Goal: Task Accomplishment & Management: Manage account settings

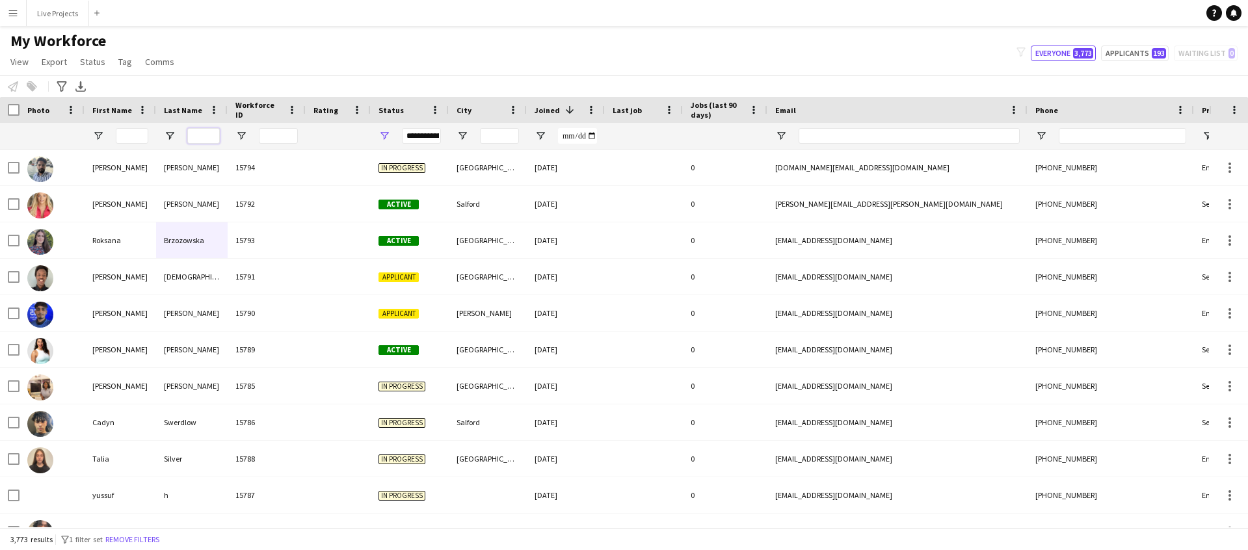
click at [209, 133] on input "Last Name Filter Input" at bounding box center [203, 136] width 33 height 16
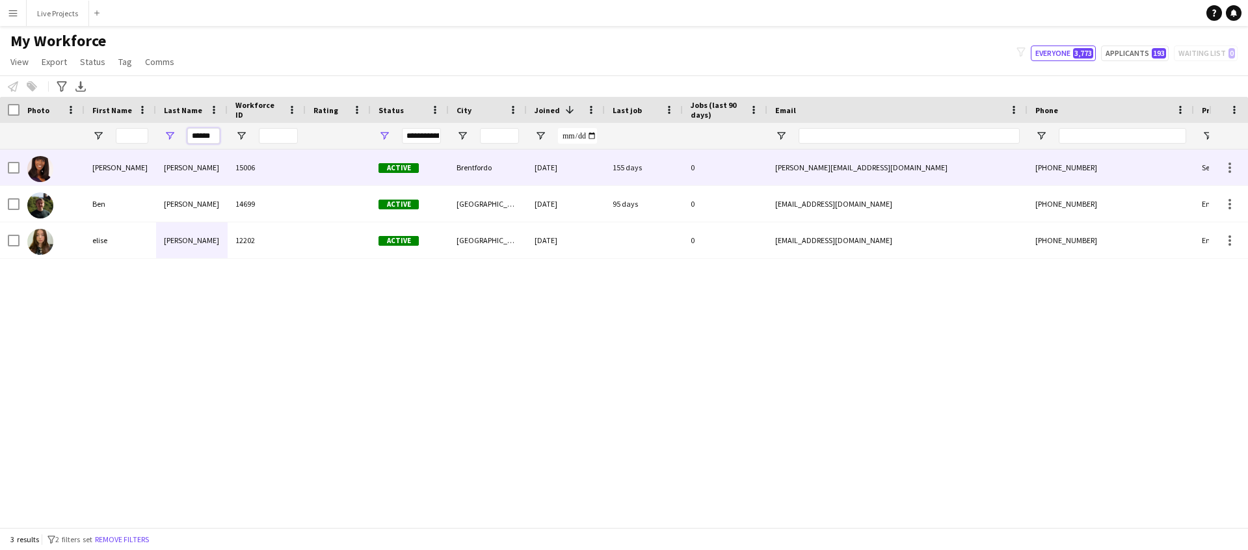
type input "******"
click at [150, 170] on div "[PERSON_NAME]" at bounding box center [121, 168] width 72 height 36
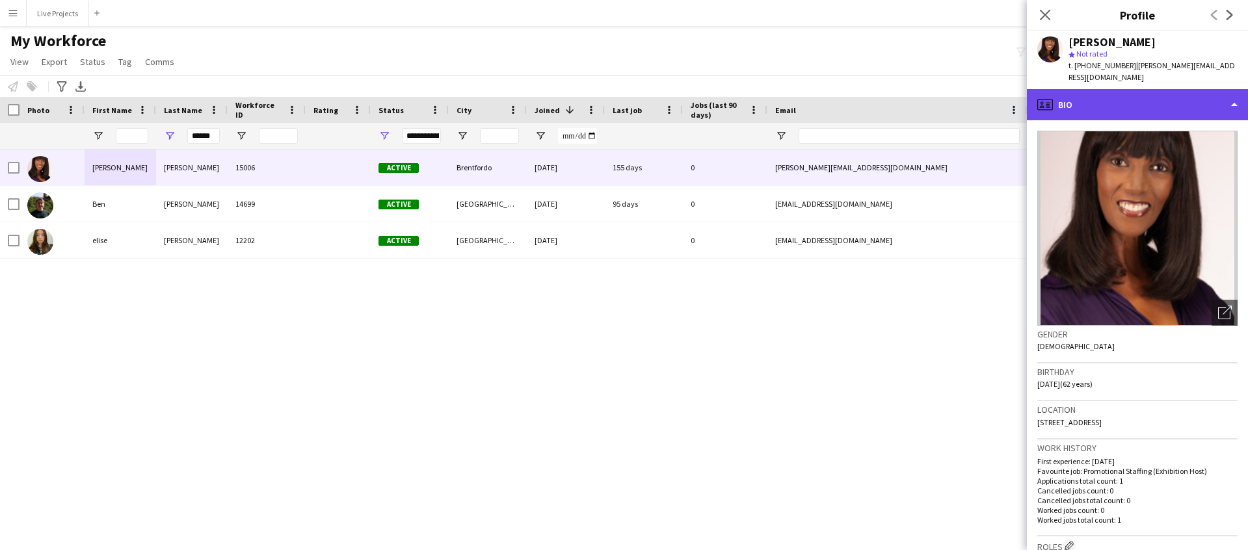
click at [1179, 94] on div "profile Bio" at bounding box center [1137, 104] width 221 height 31
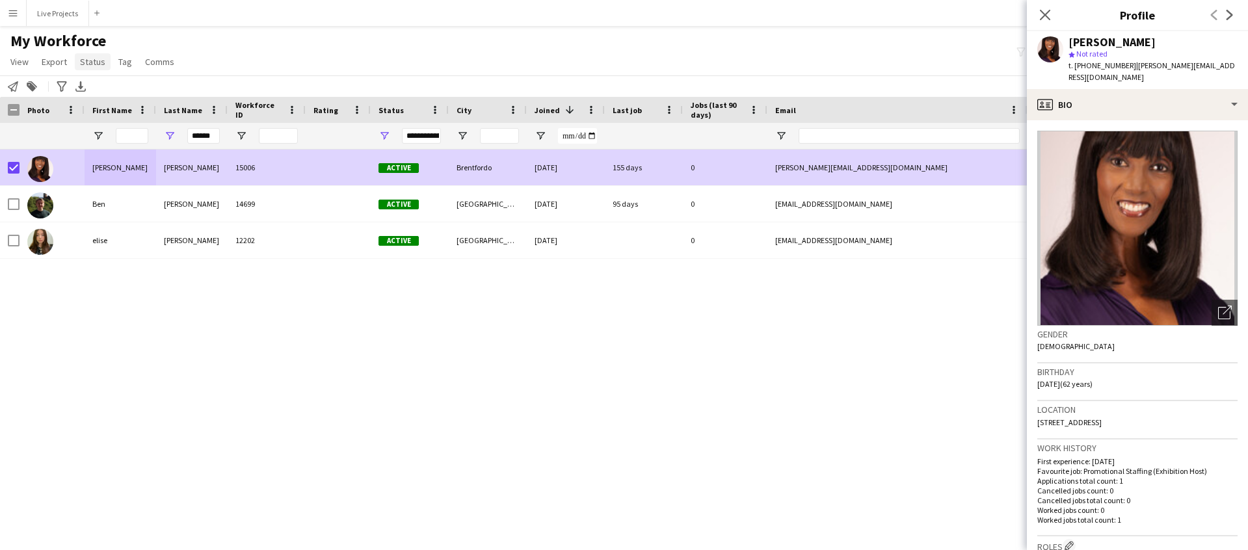
click at [100, 59] on span "Status" at bounding box center [92, 62] width 25 height 12
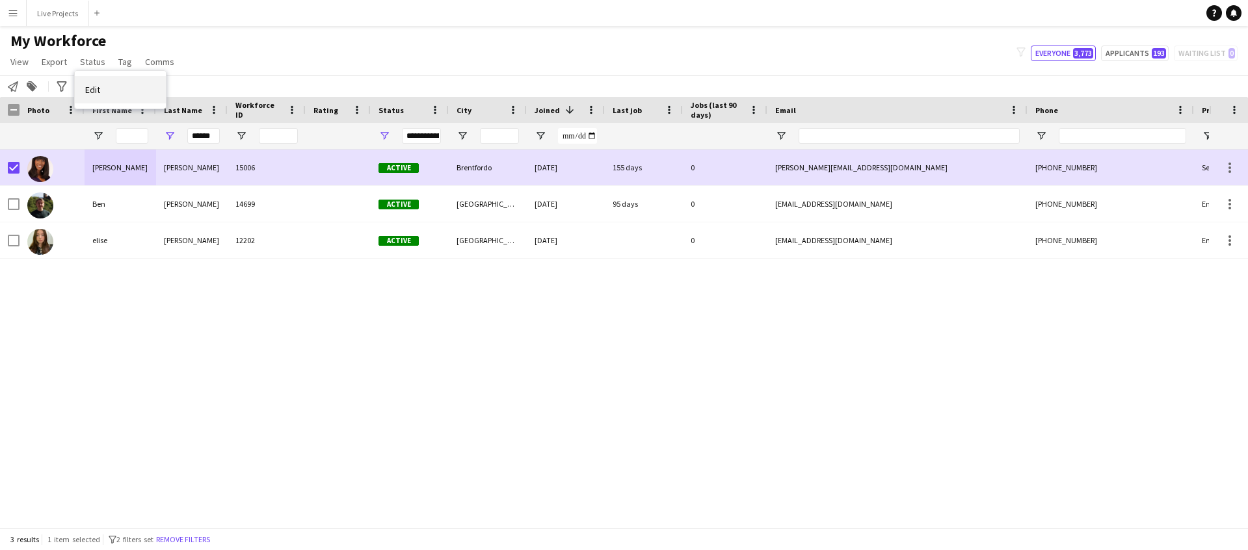
click at [128, 91] on link "Edit" at bounding box center [120, 89] width 91 height 27
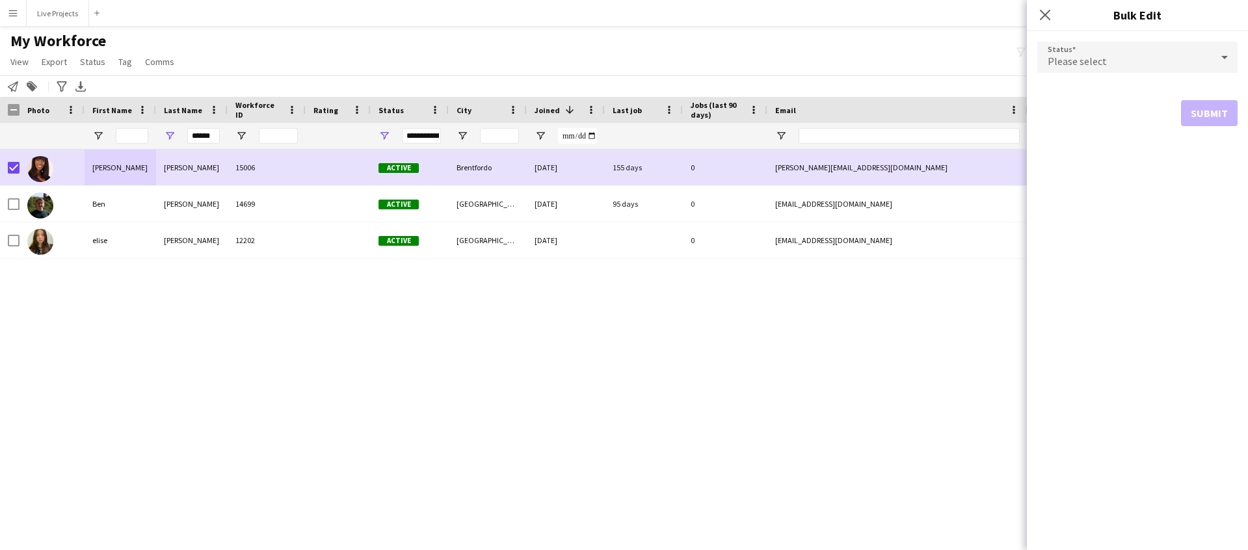
click at [1120, 70] on div "Please select" at bounding box center [1124, 57] width 174 height 31
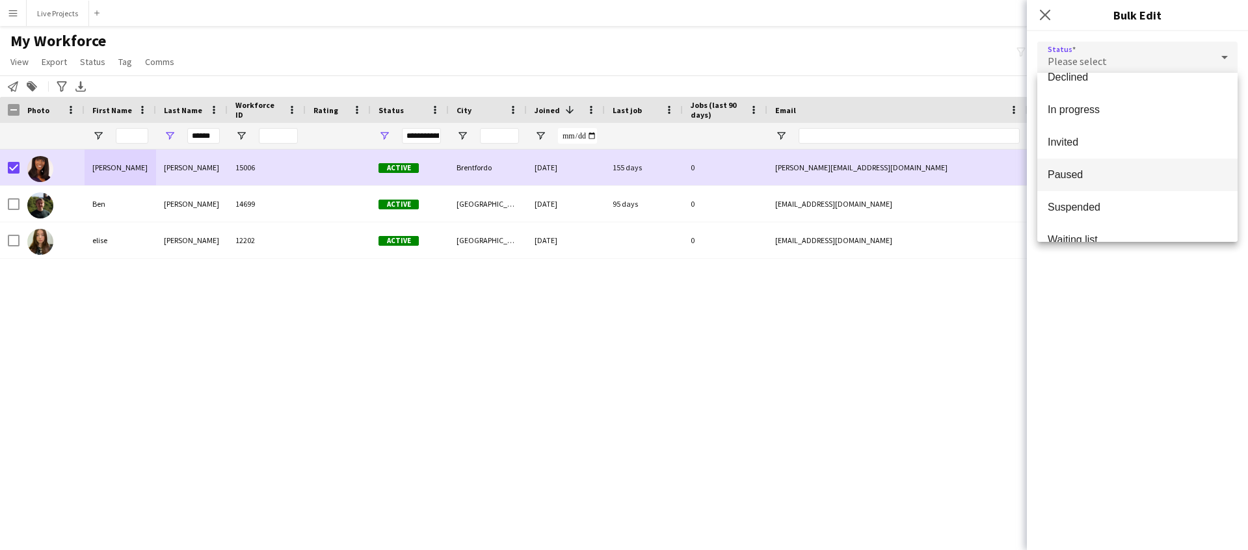
scroll to position [118, 0]
click at [1107, 194] on mat-option "Suspended" at bounding box center [1137, 203] width 200 height 33
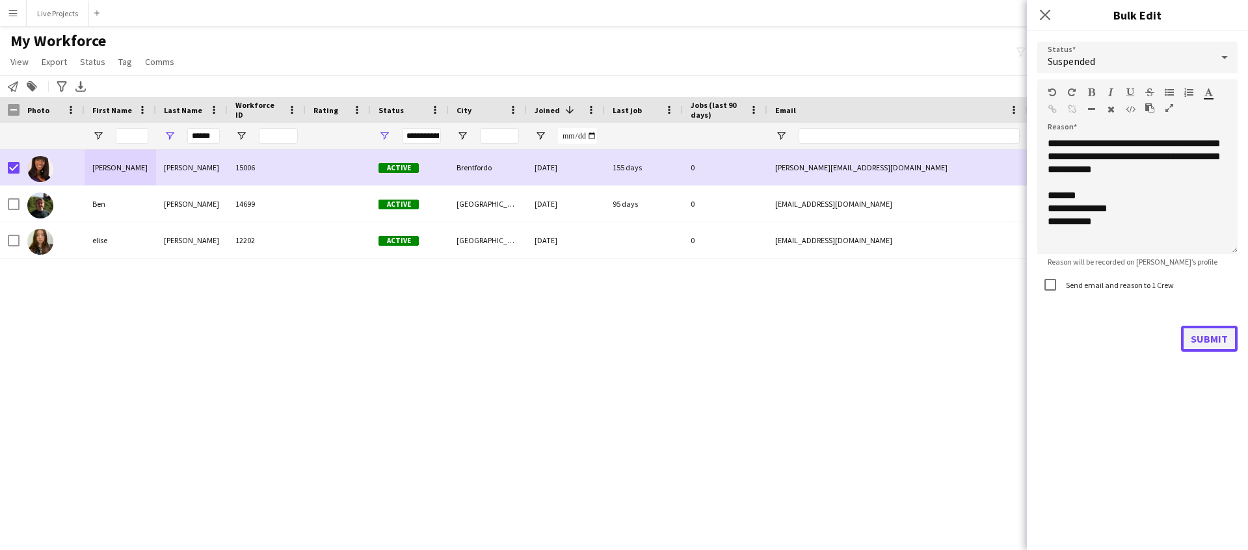
click at [1207, 344] on button "Submit" at bounding box center [1209, 339] width 57 height 26
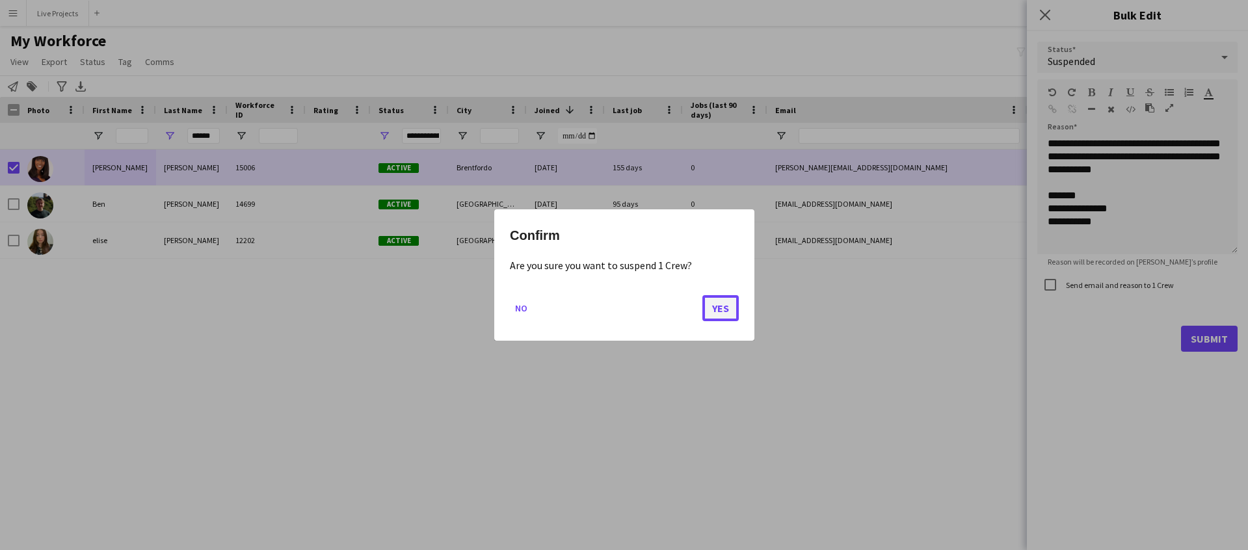
click at [716, 313] on button "Yes" at bounding box center [720, 308] width 36 height 26
